Goal: Use online tool/utility: Utilize a website feature to perform a specific function

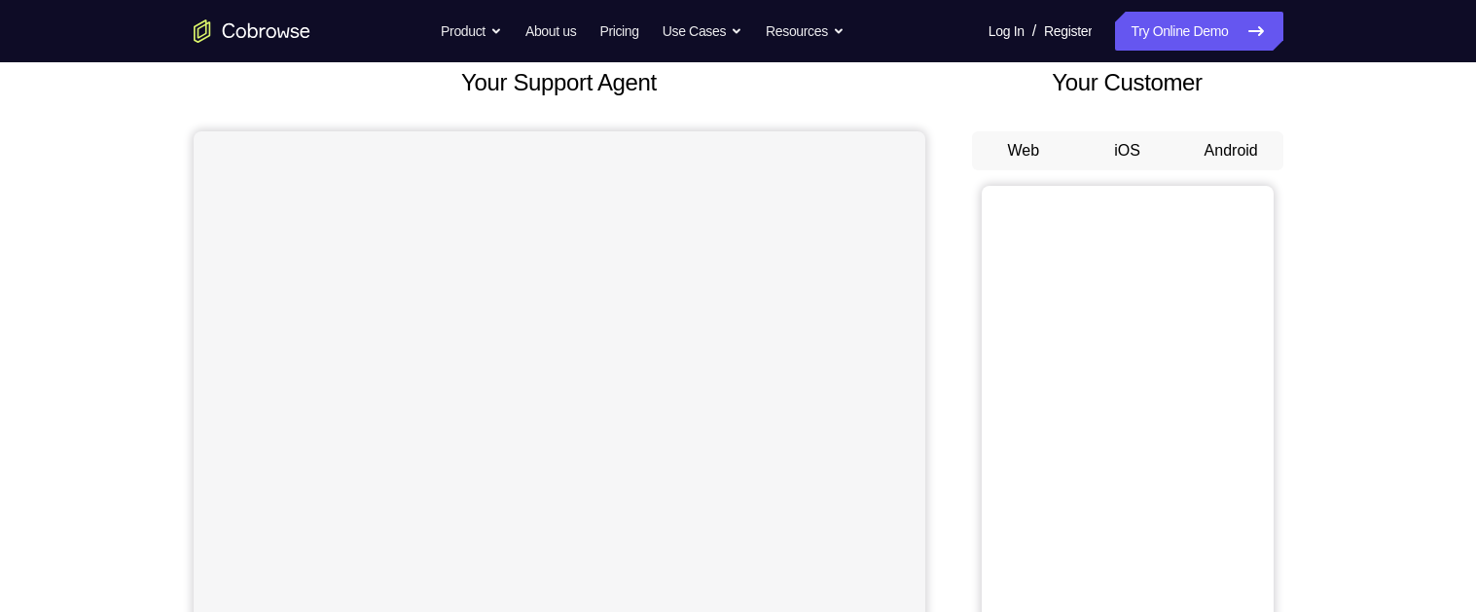
scroll to position [130, 0]
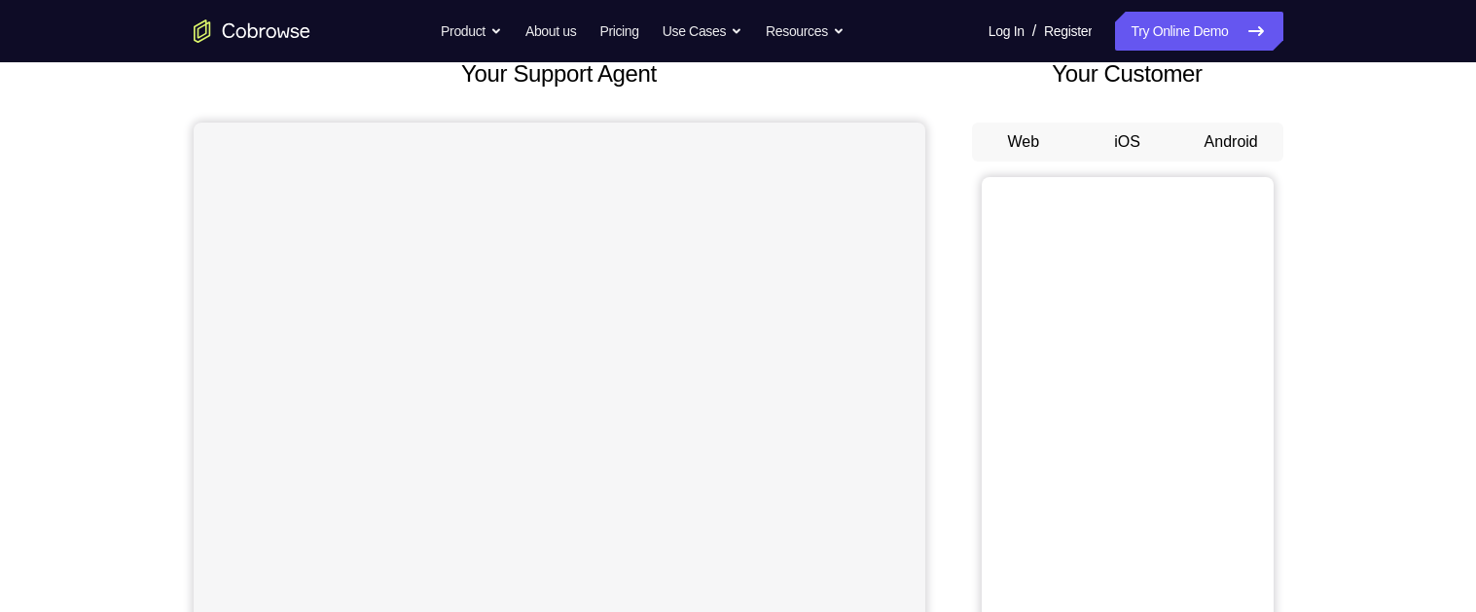
click at [1220, 141] on button "Android" at bounding box center [1231, 142] width 104 height 39
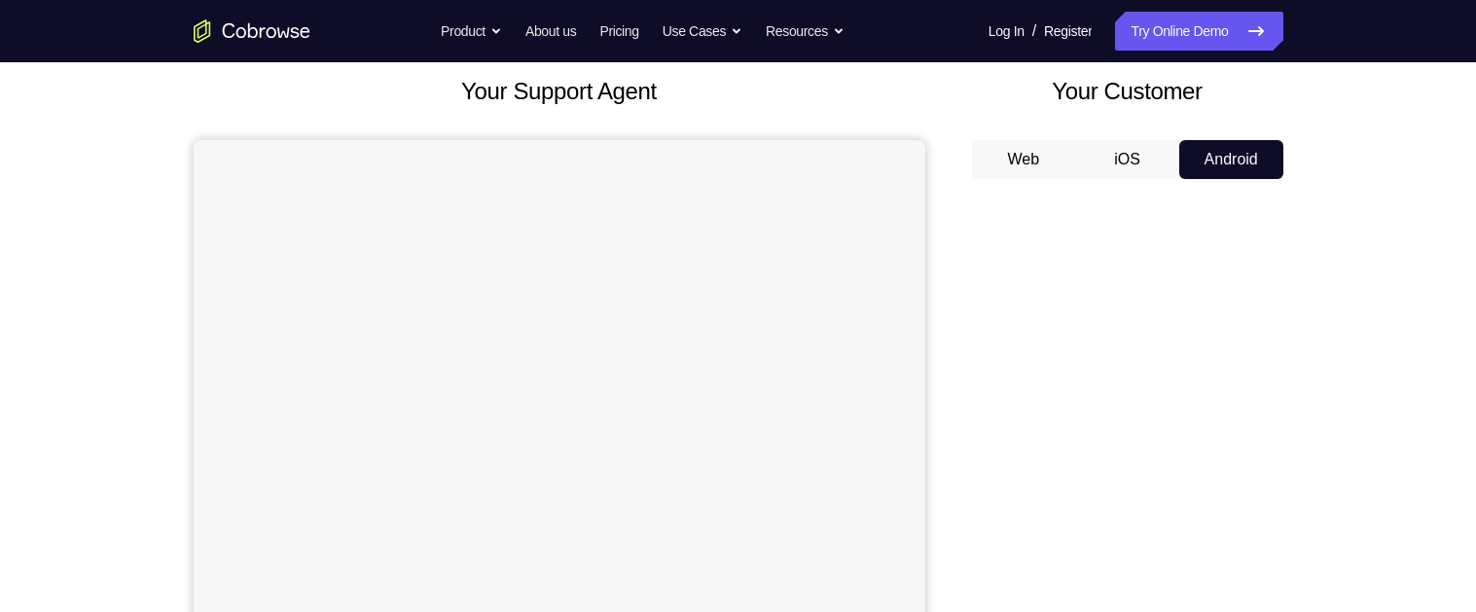
scroll to position [105, 0]
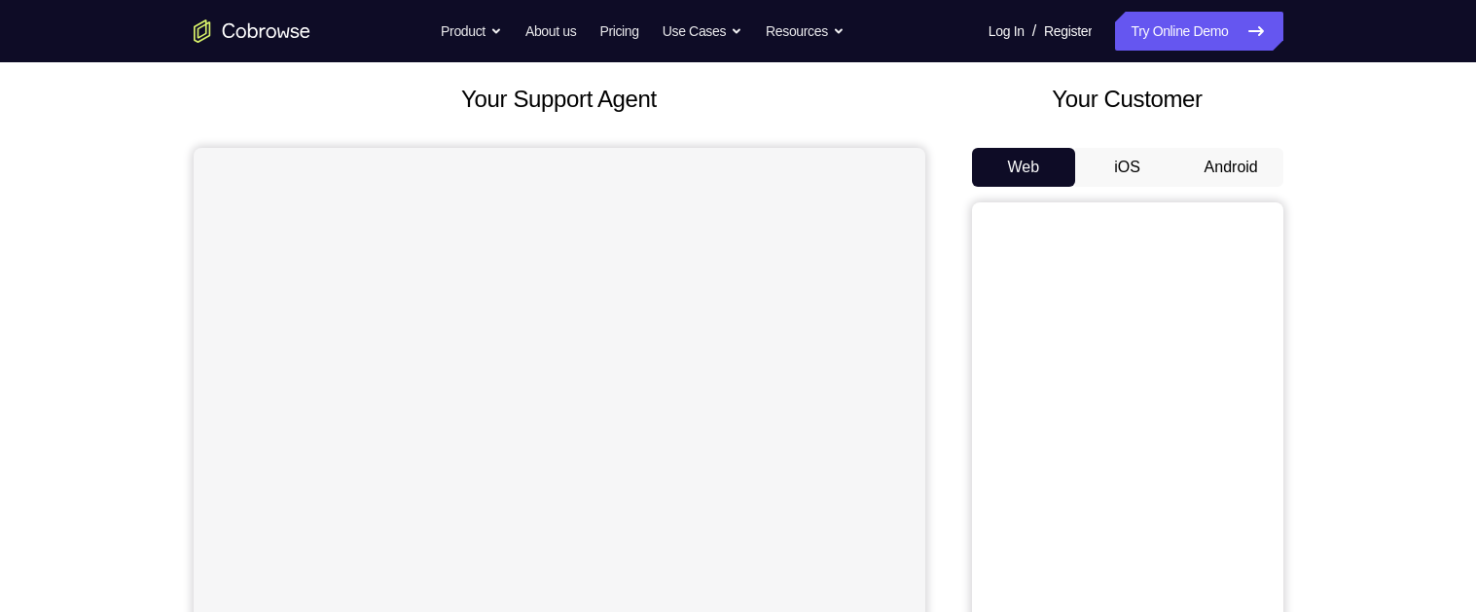
click at [1243, 161] on button "Android" at bounding box center [1231, 167] width 104 height 39
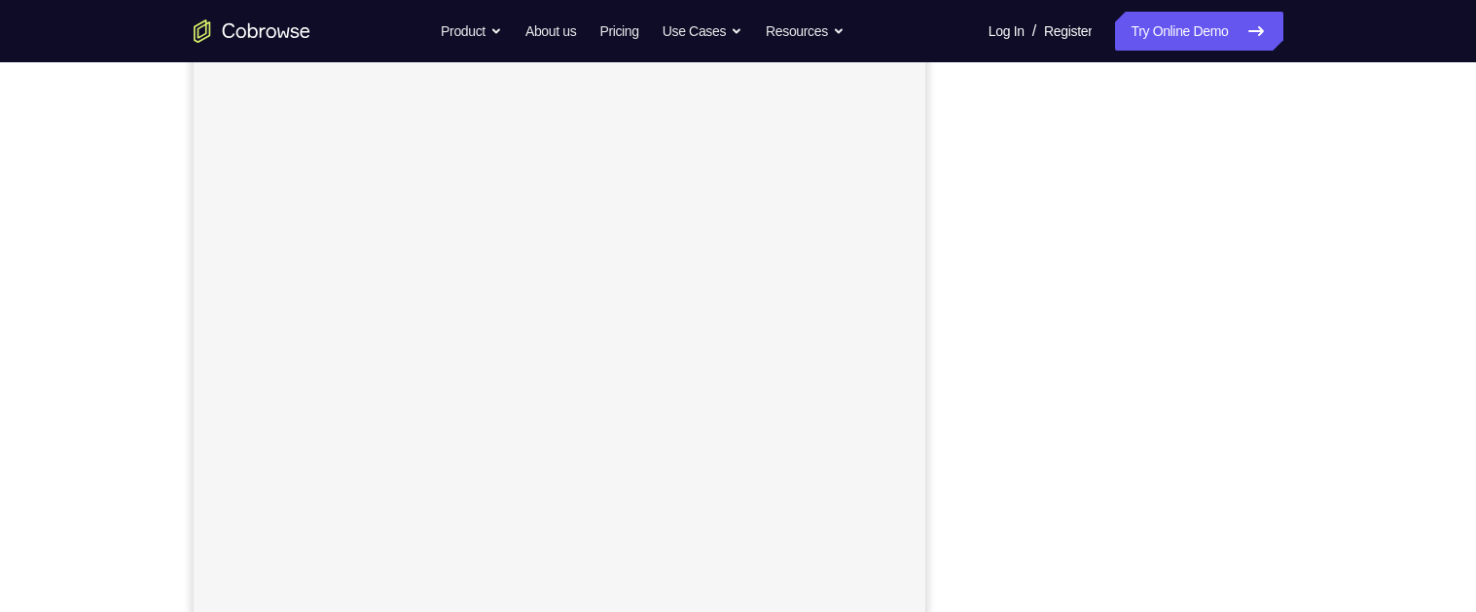
scroll to position [276, 0]
click at [1322, 412] on div "Your Support Agent Your Customer Web iOS Android Next Steps We’d be happy to gi…" at bounding box center [738, 427] width 1245 height 1283
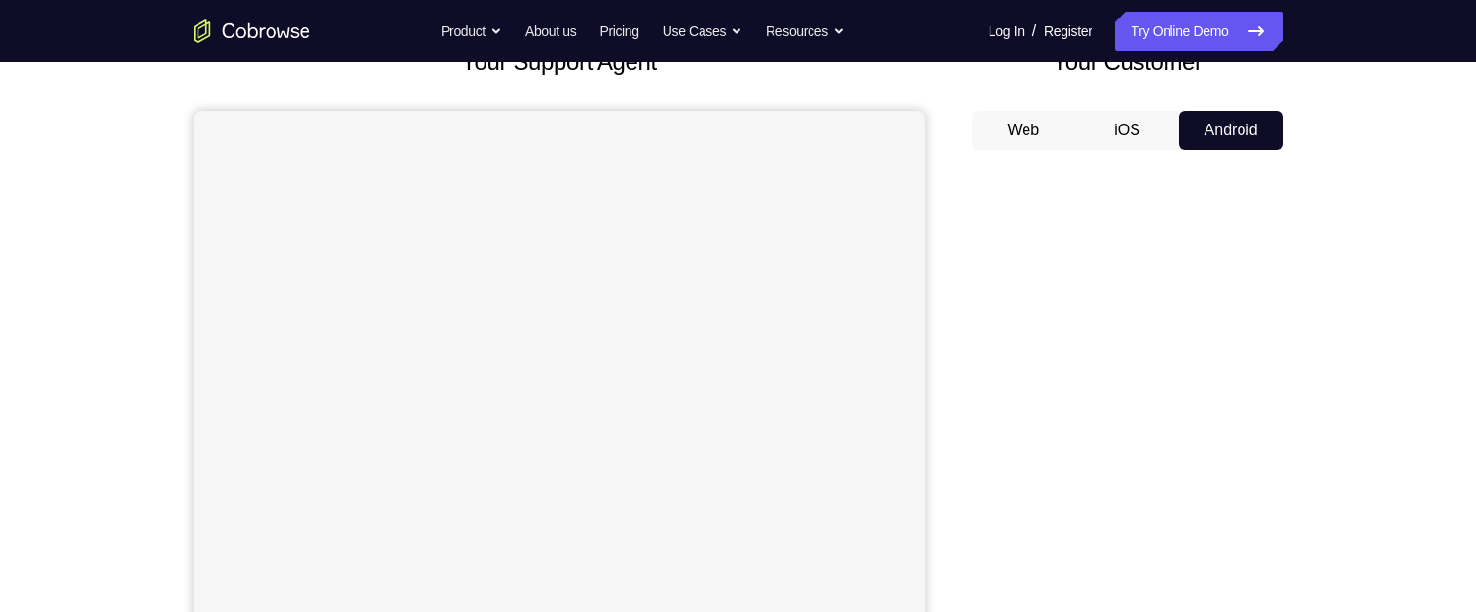
scroll to position [0, 0]
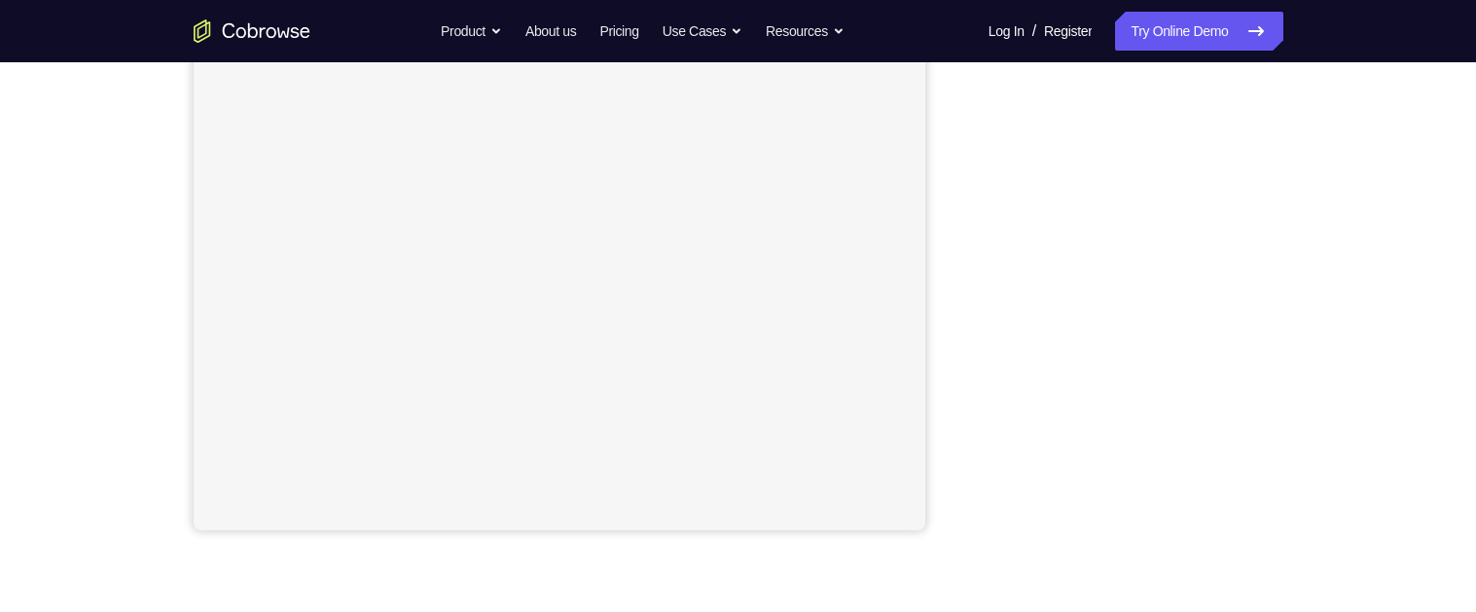
scroll to position [374, 0]
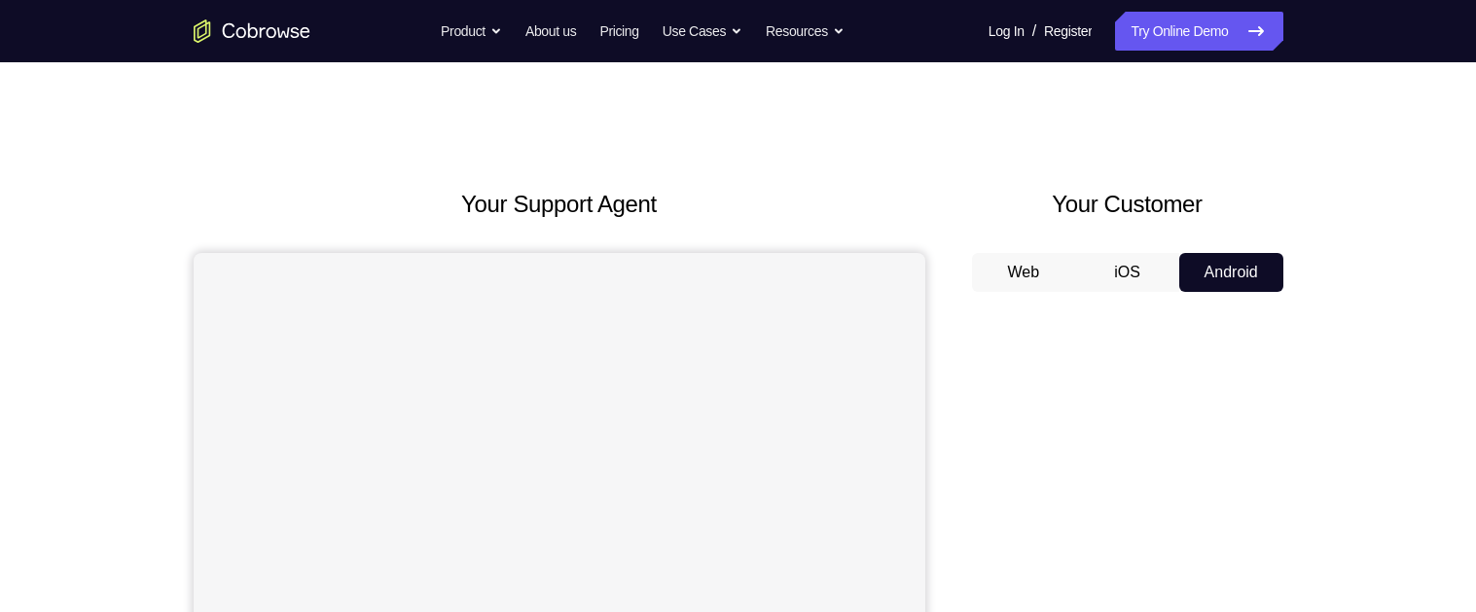
scroll to position [92, 0]
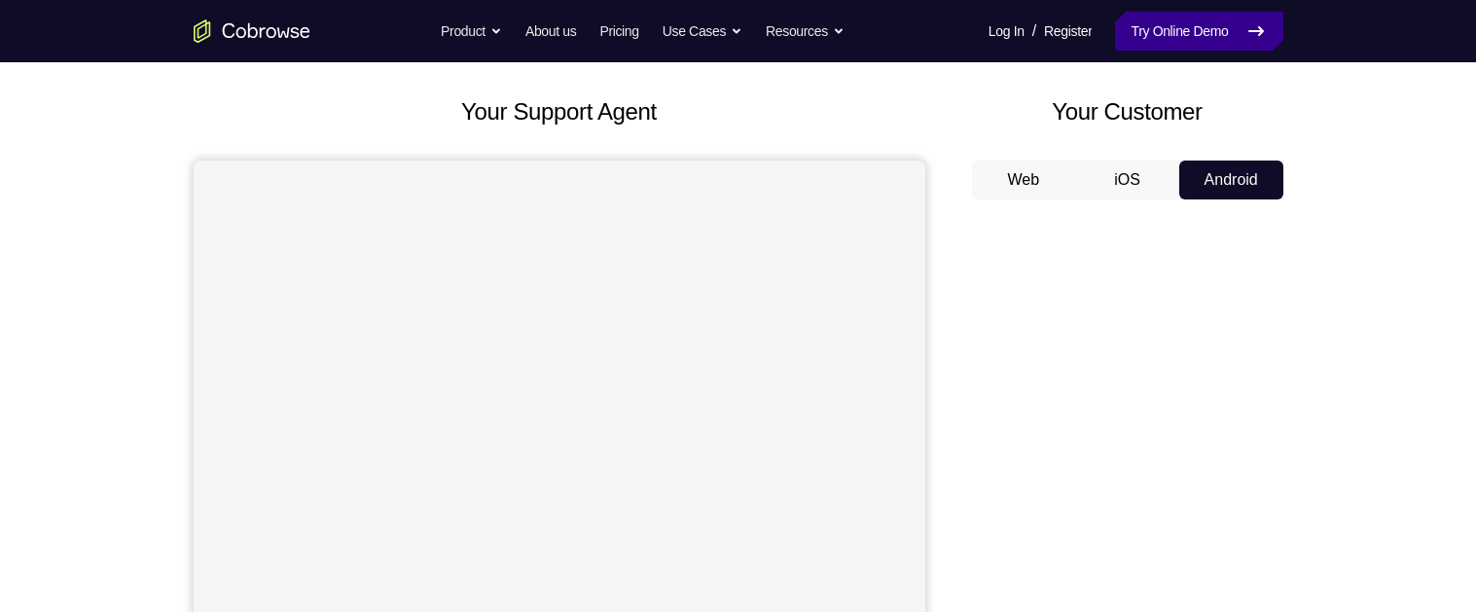
click at [1224, 25] on link "Try Online Demo" at bounding box center [1198, 31] width 167 height 39
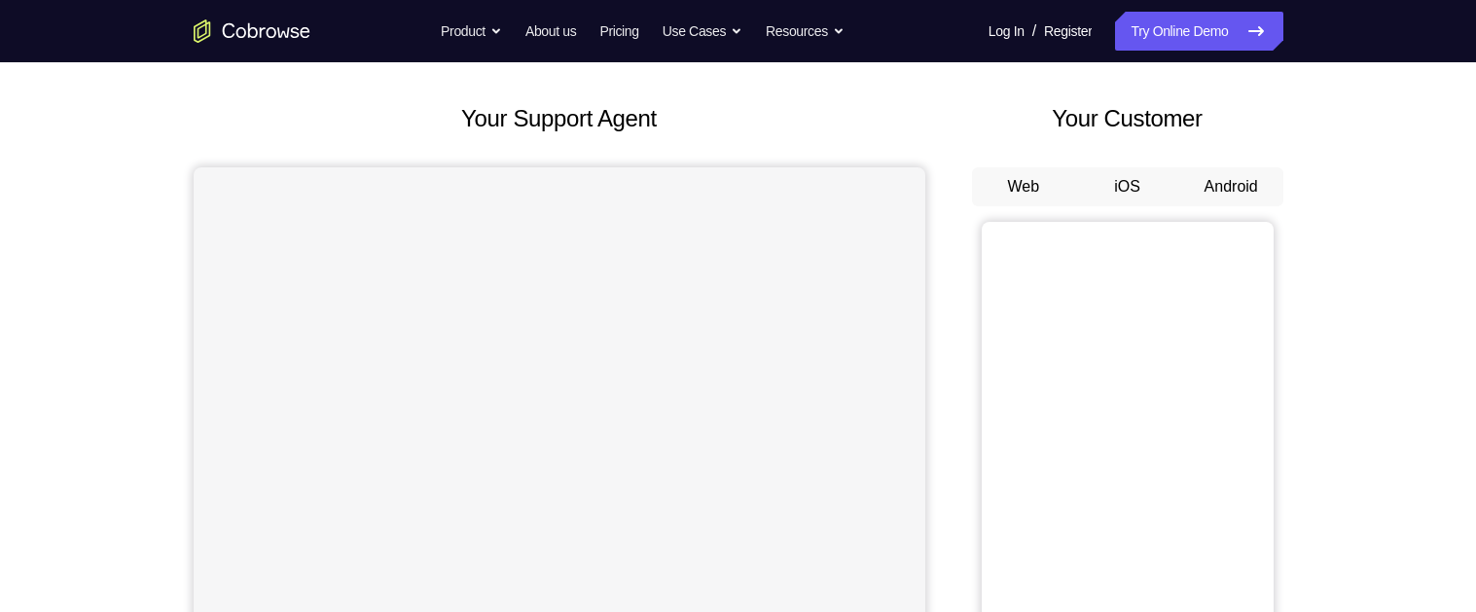
scroll to position [147, 0]
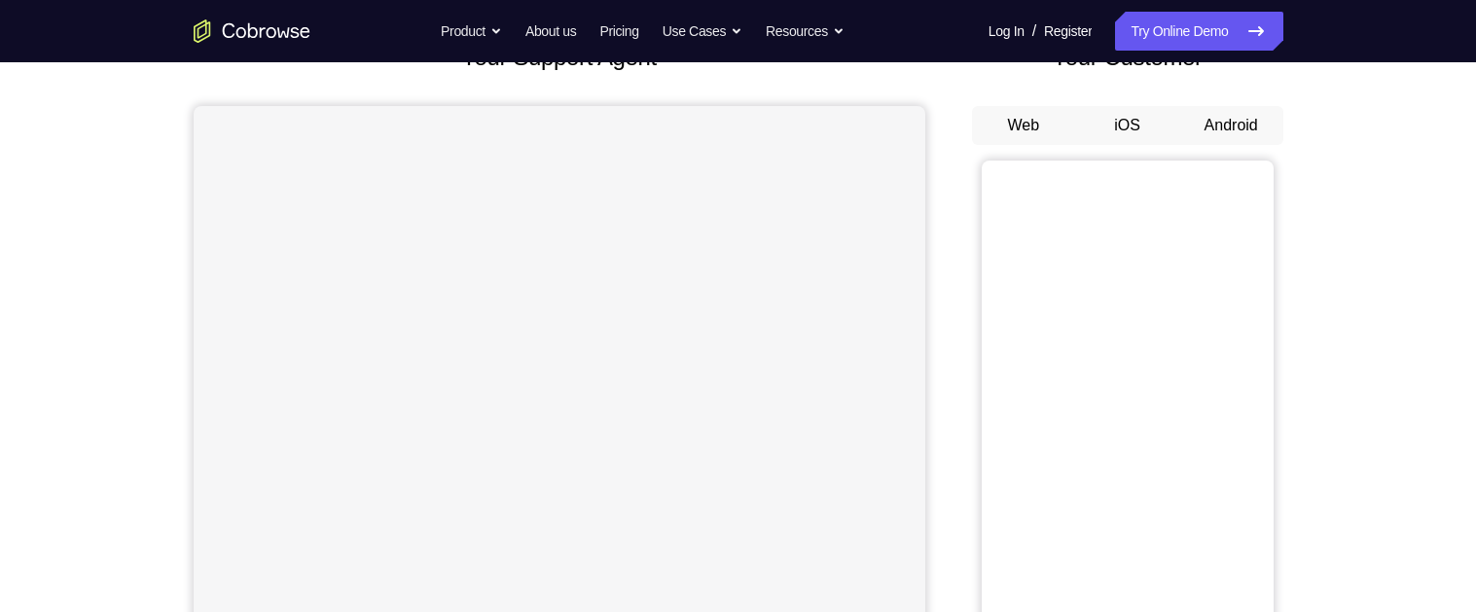
click at [1215, 117] on button "Android" at bounding box center [1231, 125] width 104 height 39
click at [1241, 118] on button "Android" at bounding box center [1231, 125] width 104 height 39
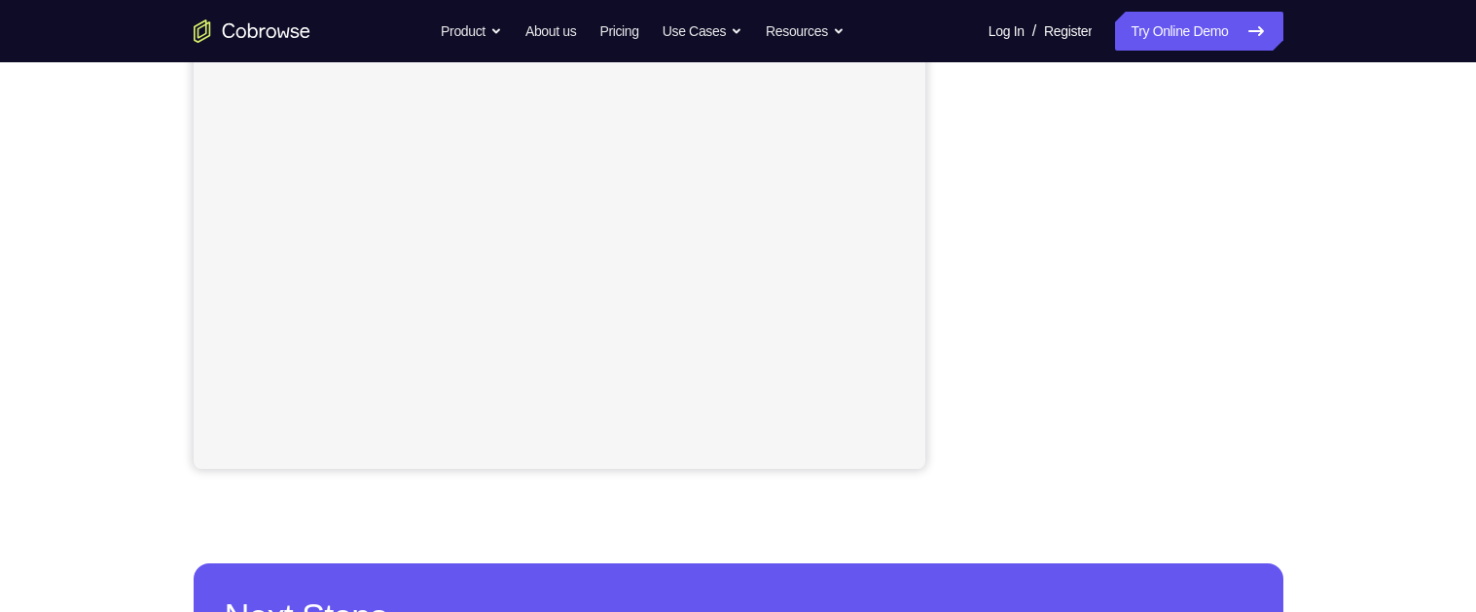
scroll to position [439, 0]
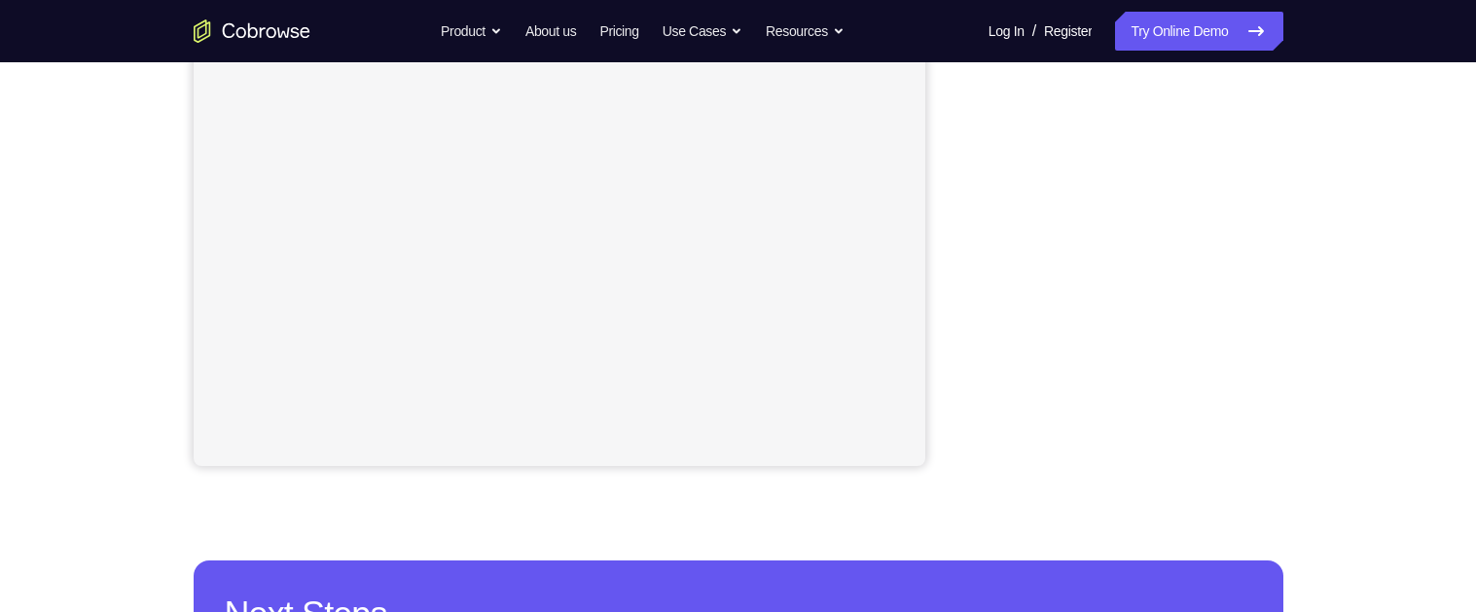
click at [1375, 231] on div "Your Support Agent Your Customer Web iOS Android Next Steps We’d be happy to gi…" at bounding box center [738, 264] width 1476 height 1283
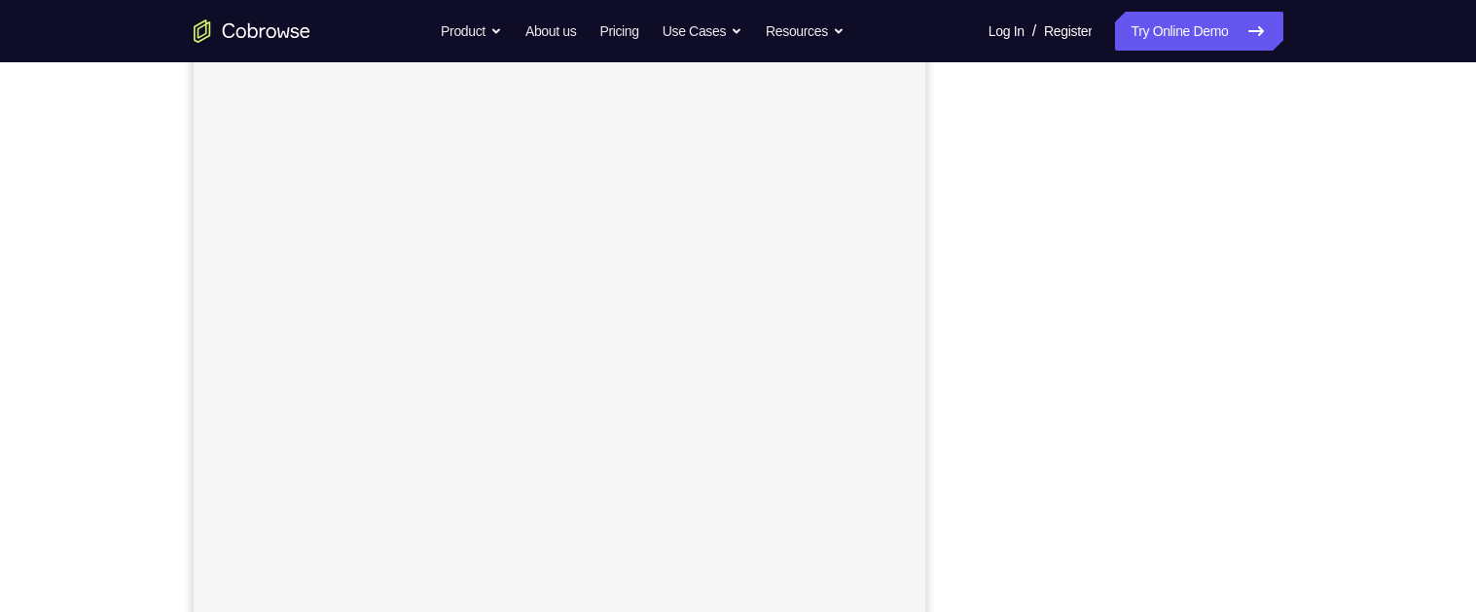
scroll to position [232, 0]
click at [1345, 465] on div "Your Support Agent Your Customer Web iOS Android Next Steps We’d be happy to gi…" at bounding box center [738, 520] width 1245 height 1283
